Goal: Check status: Check status

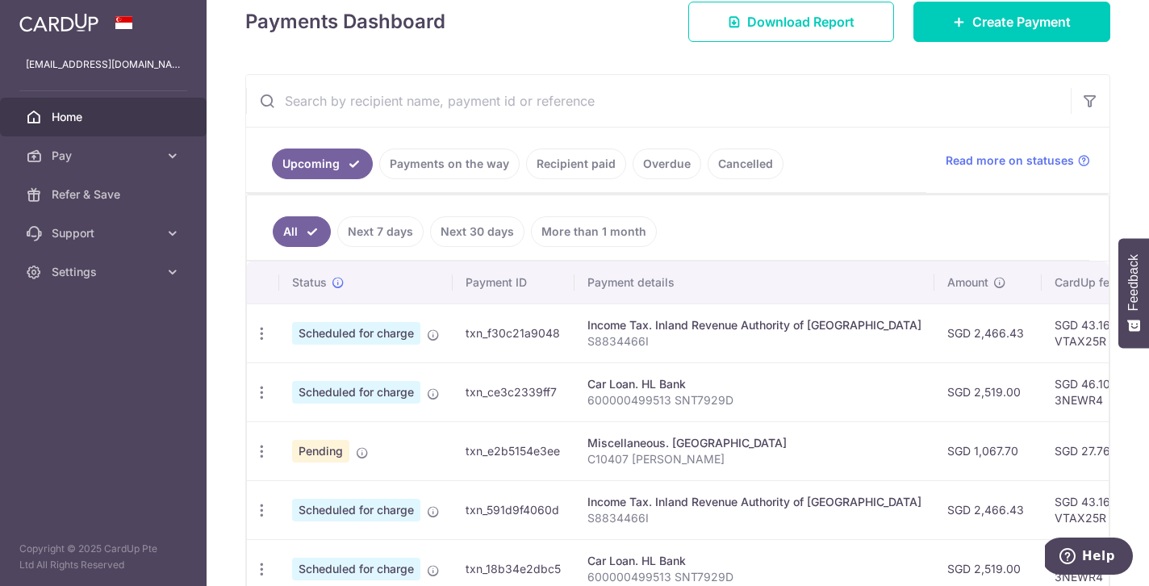
scroll to position [238, 0]
click at [584, 161] on link "Recipient paid" at bounding box center [576, 163] width 100 height 31
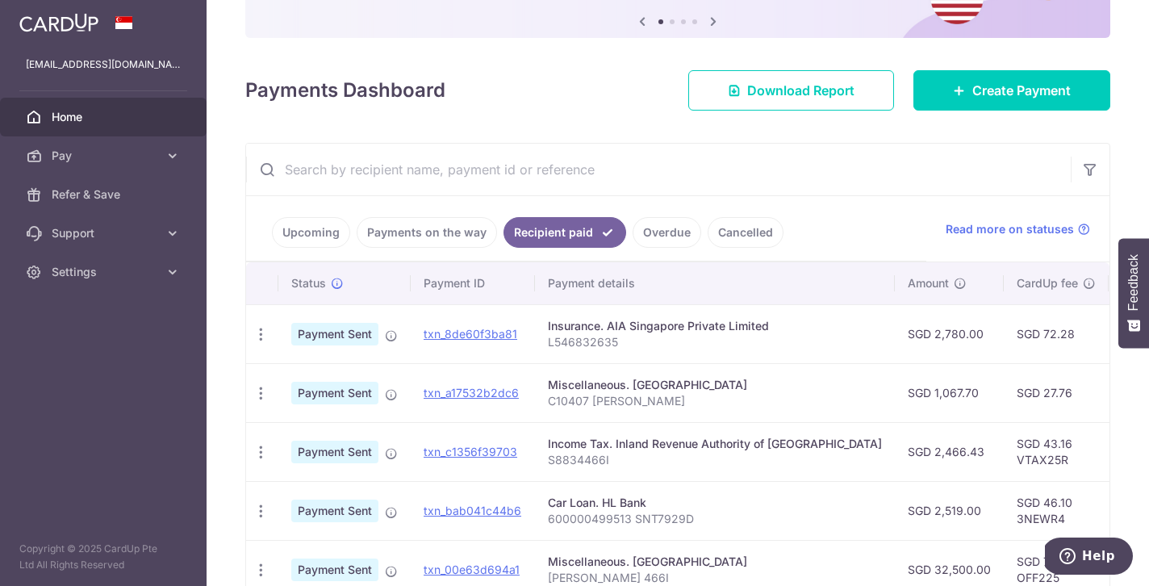
scroll to position [191, 0]
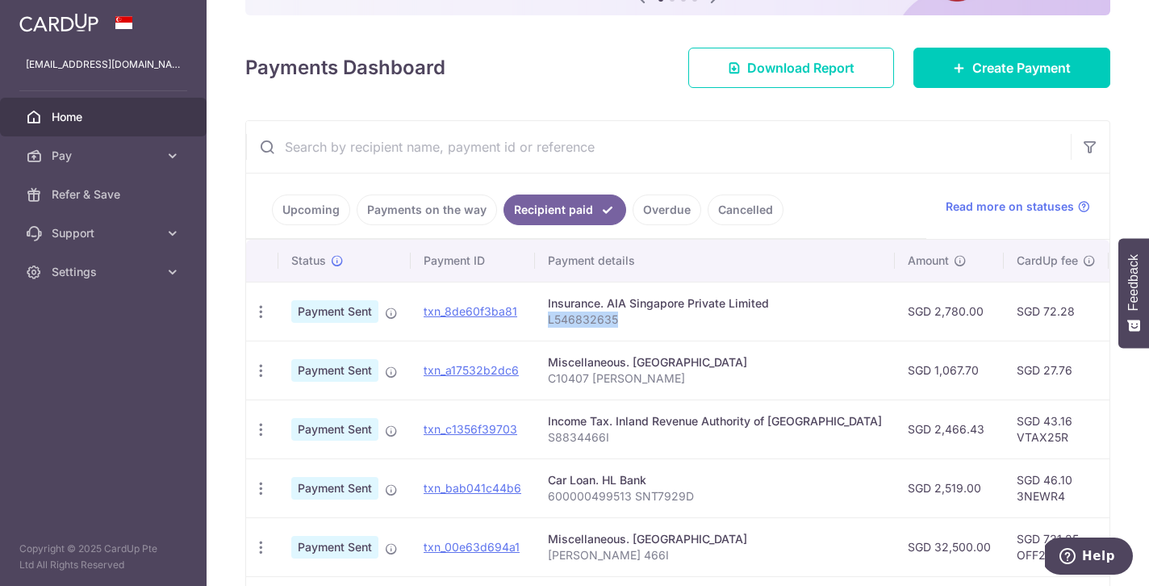
drag, startPoint x: 641, startPoint y: 322, endPoint x: 545, endPoint y: 322, distance: 96.0
click at [545, 322] on td "Insurance. AIA Singapore Private Limited L546832635" at bounding box center [715, 311] width 360 height 59
copy p "L546832635"
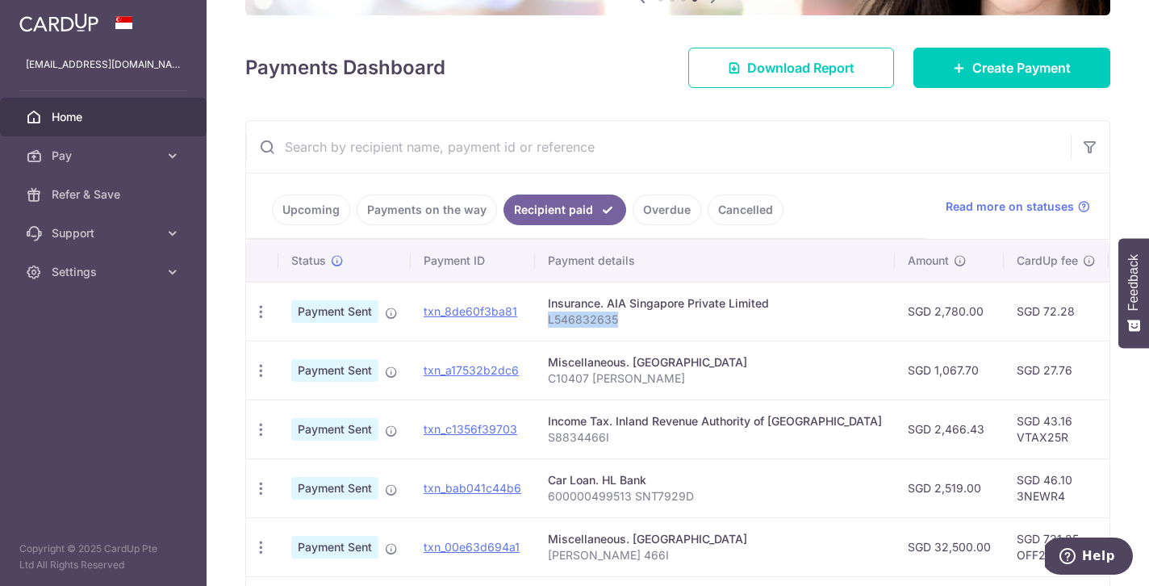
drag, startPoint x: 624, startPoint y: 316, endPoint x: 544, endPoint y: 316, distance: 79.9
click at [544, 316] on td "Insurance. AIA Singapore Private Limited L546832635" at bounding box center [715, 311] width 360 height 59
copy p "L546832635"
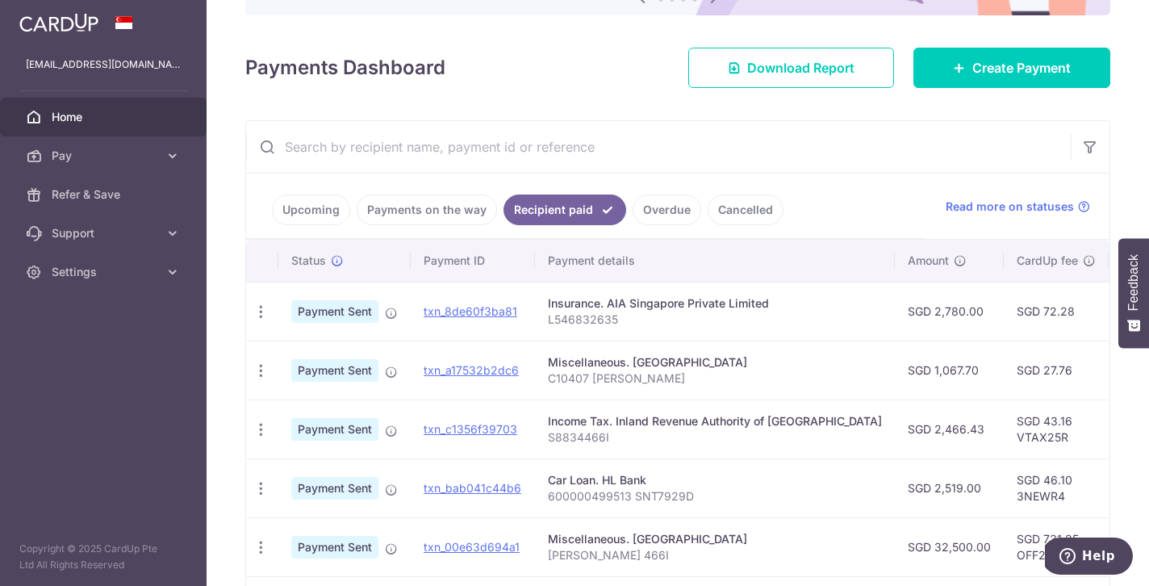
click at [763, 203] on link "Cancelled" at bounding box center [746, 210] width 76 height 31
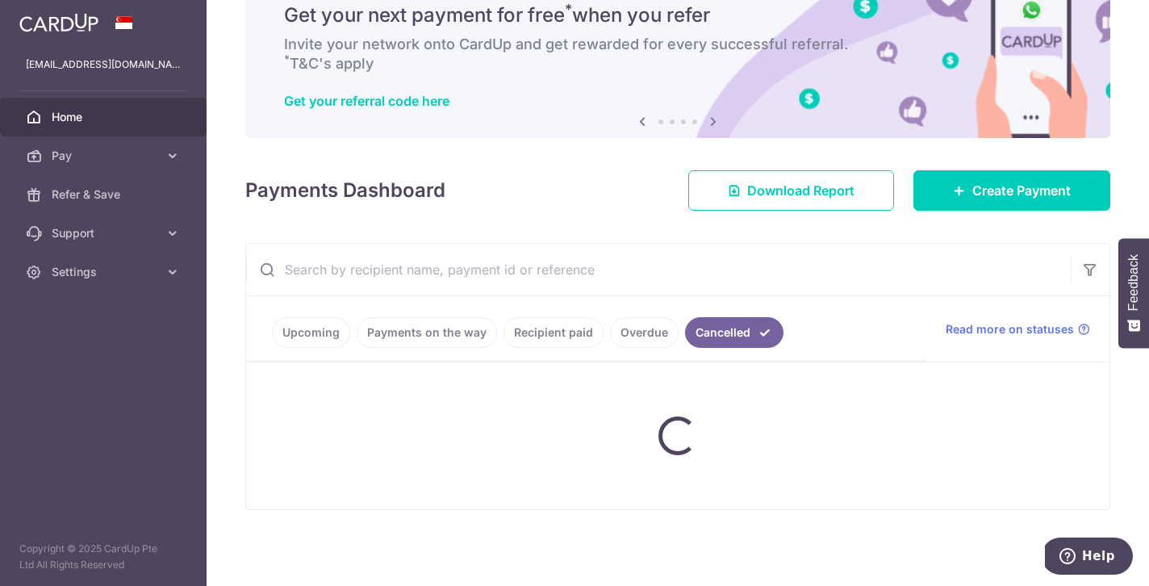
scroll to position [69, 0]
